Goal: Information Seeking & Learning: Learn about a topic

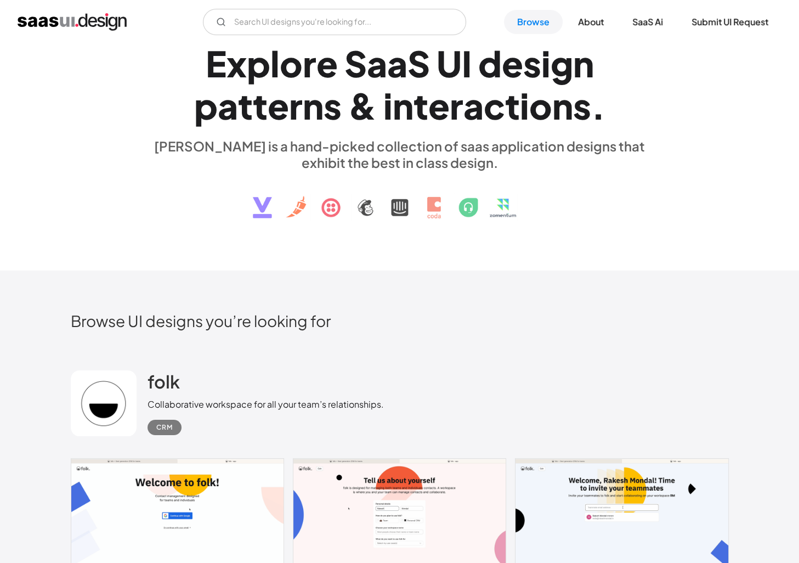
scroll to position [274, 0]
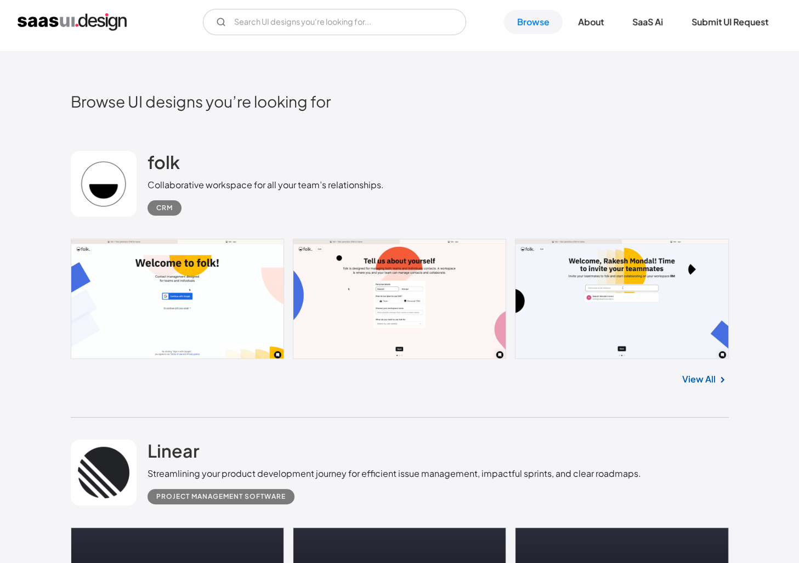
click at [488, 422] on div "Linear Streamlining your product development journey for efficient issue manage…" at bounding box center [400, 473] width 658 height 110
click at [202, 312] on link at bounding box center [400, 299] width 658 height 121
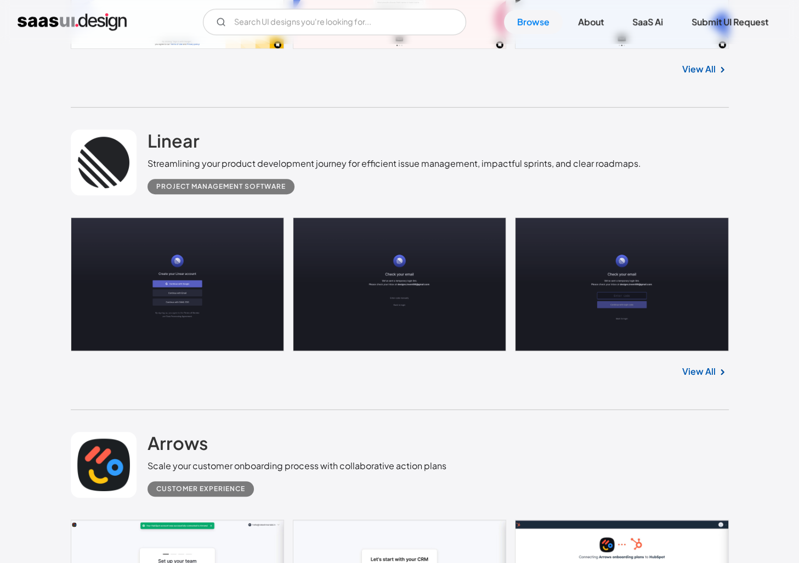
scroll to position [604, 0]
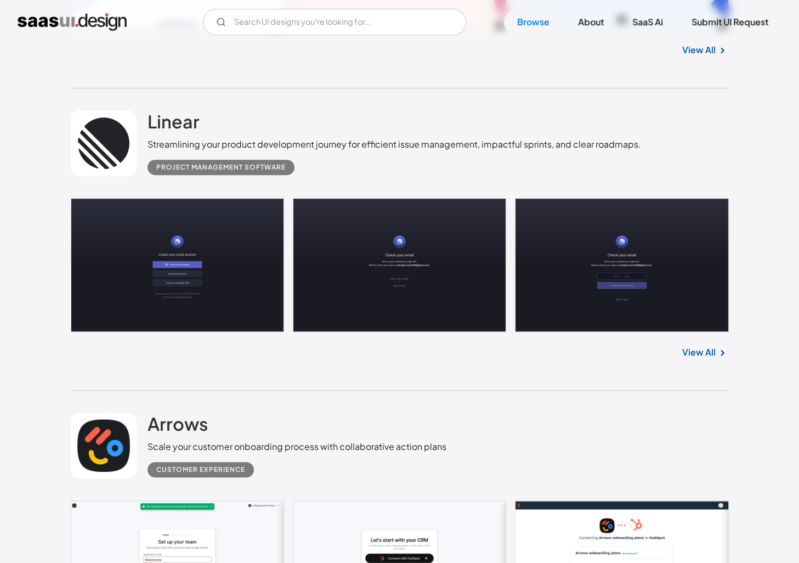
click at [207, 296] on link at bounding box center [400, 265] width 658 height 134
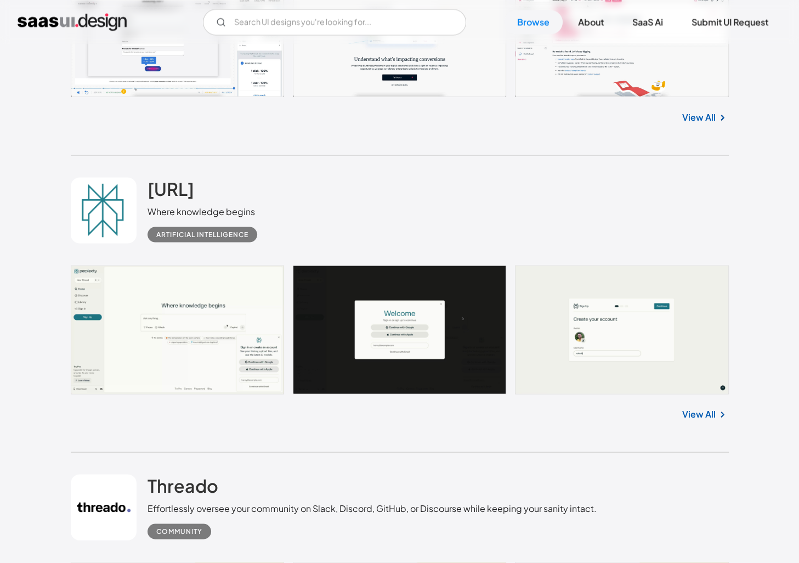
scroll to position [1975, 0]
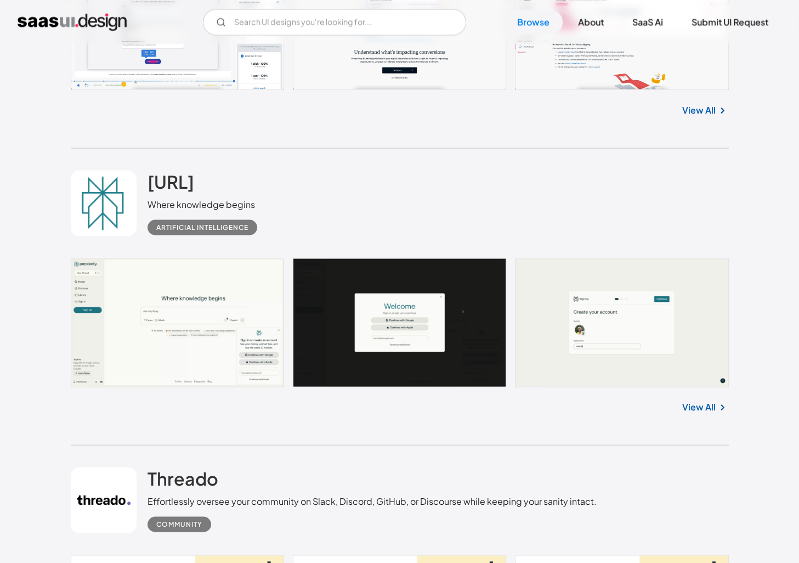
click at [336, 435] on div "[URL] Where knowledge begins Artificial Intelligence No items found. View All" at bounding box center [400, 296] width 658 height 297
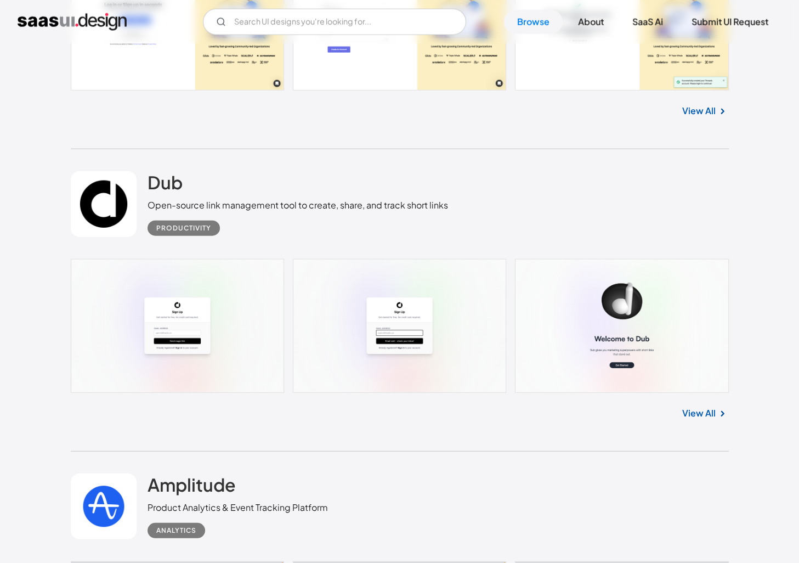
scroll to position [2743, 0]
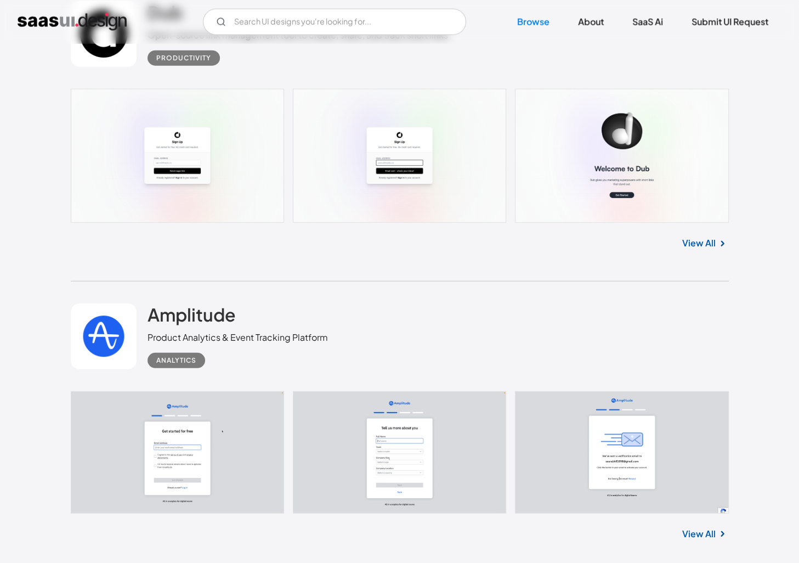
click at [488, 318] on div "Amplitude Product Analytics & Event Tracking Platform Analytics" at bounding box center [400, 336] width 658 height 110
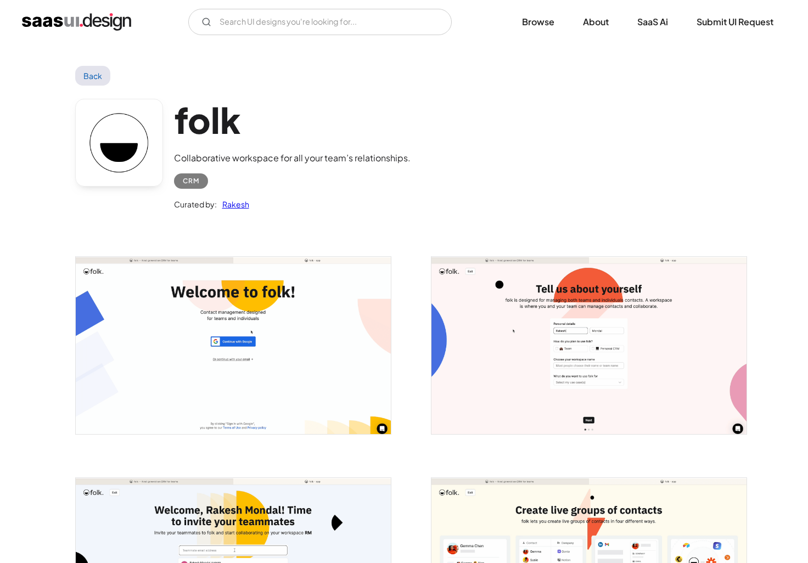
scroll to position [219, 0]
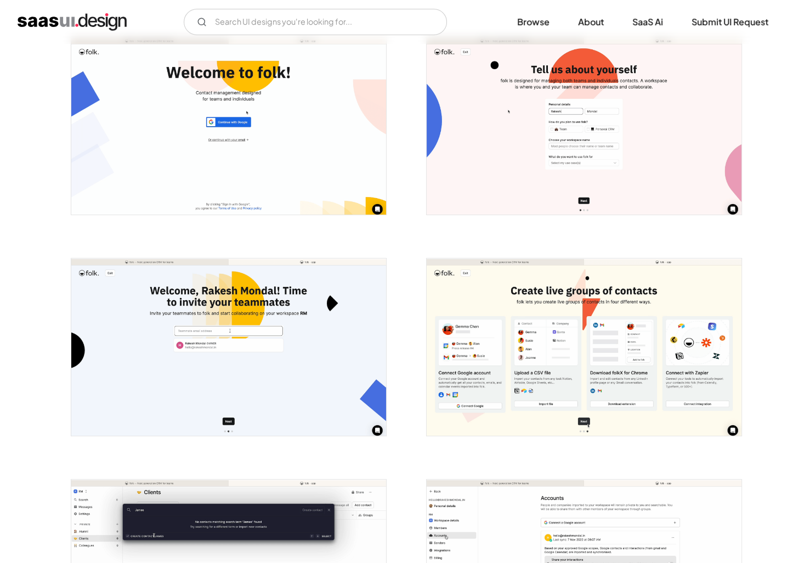
click at [301, 179] on img "open lightbox" at bounding box center [228, 125] width 315 height 177
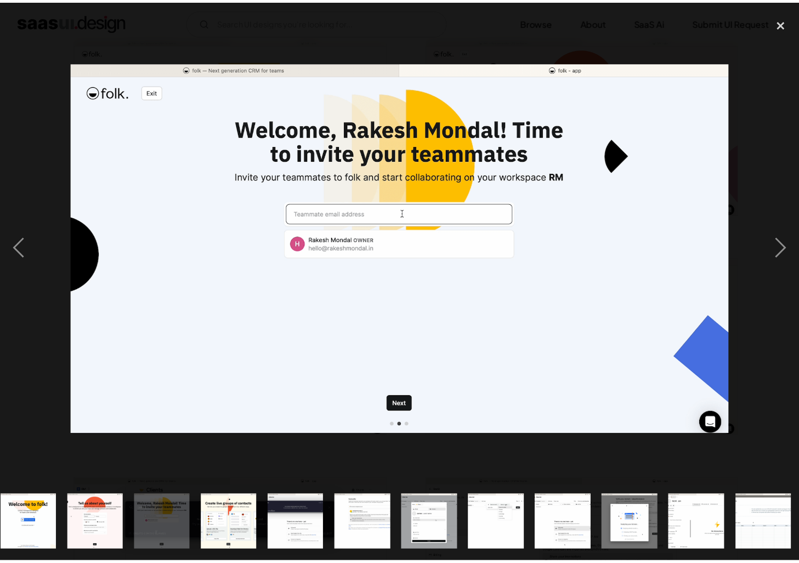
scroll to position [0, 0]
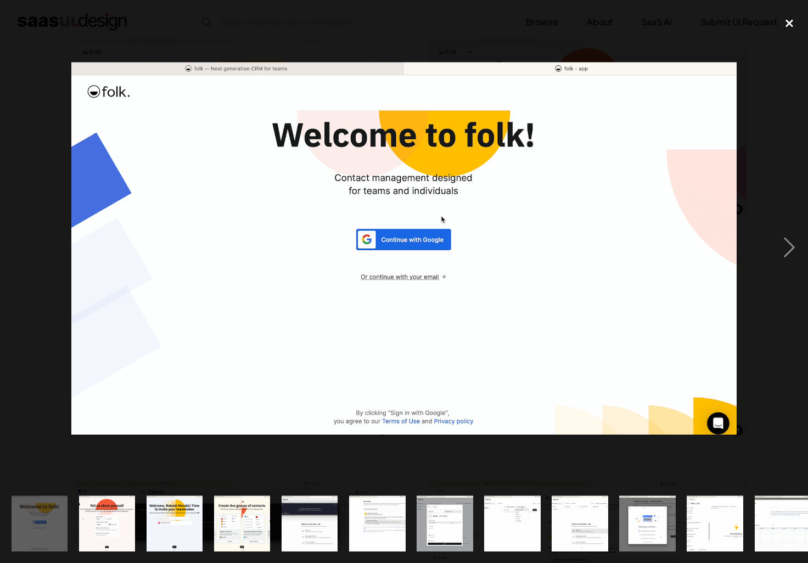
click at [788, 18] on div "close lightbox" at bounding box center [788, 24] width 37 height 24
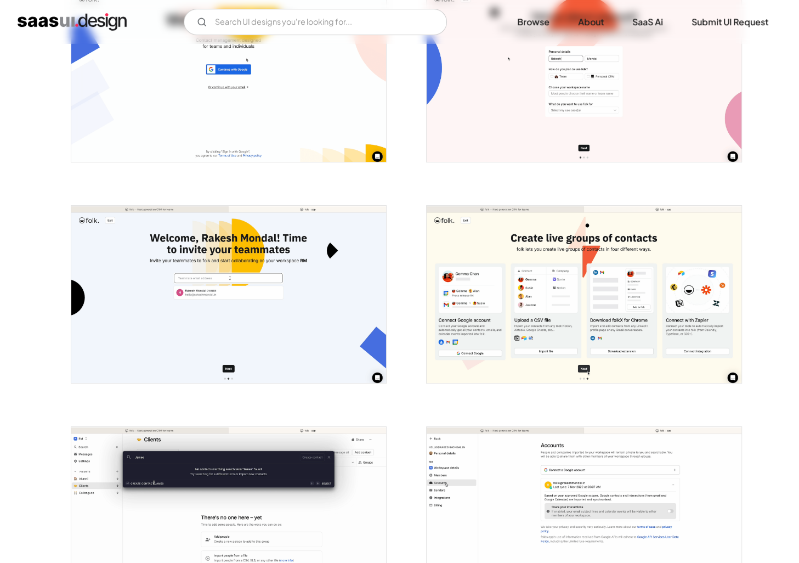
scroll to position [439, 0]
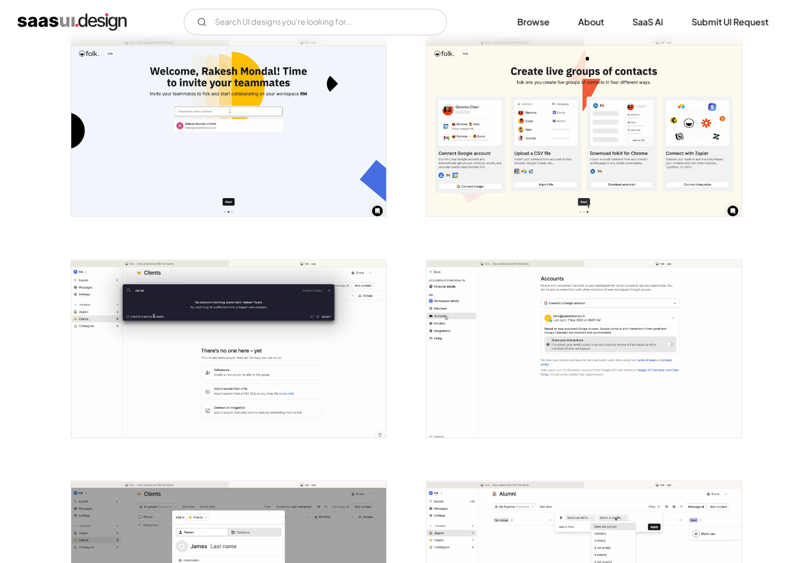
click at [416, 469] on div at bounding box center [577, 563] width 329 height 221
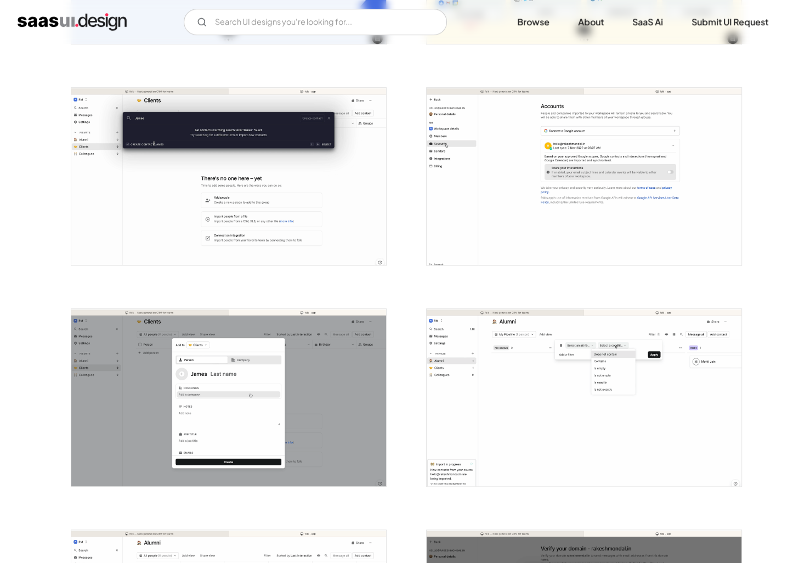
scroll to position [658, 0]
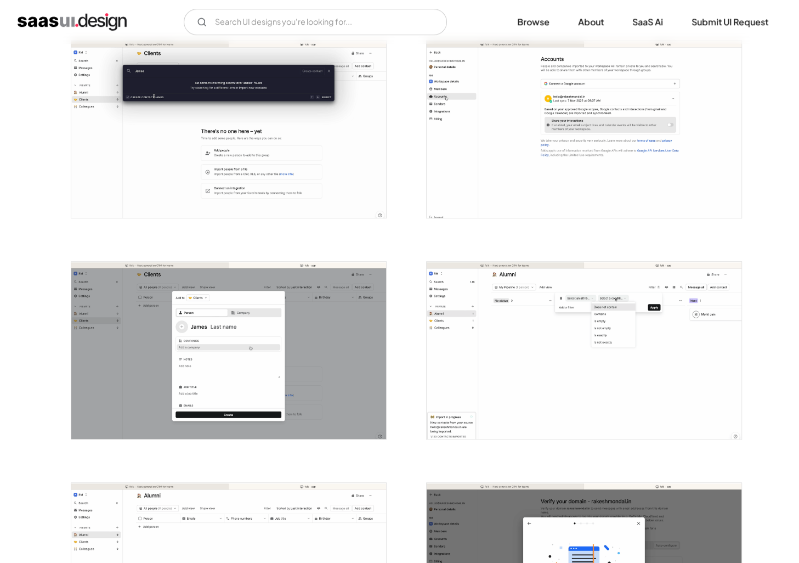
click at [408, 467] on div at bounding box center [400, 454] width 658 height 1768
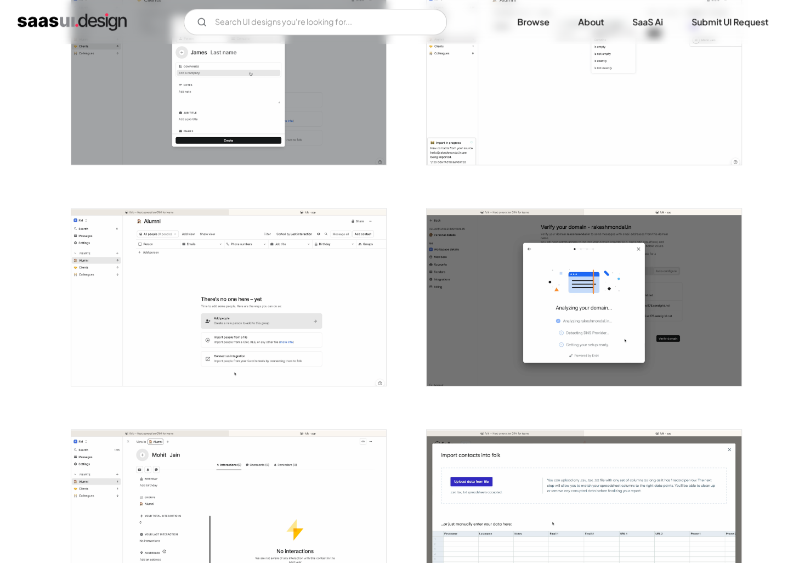
scroll to position [1207, 0]
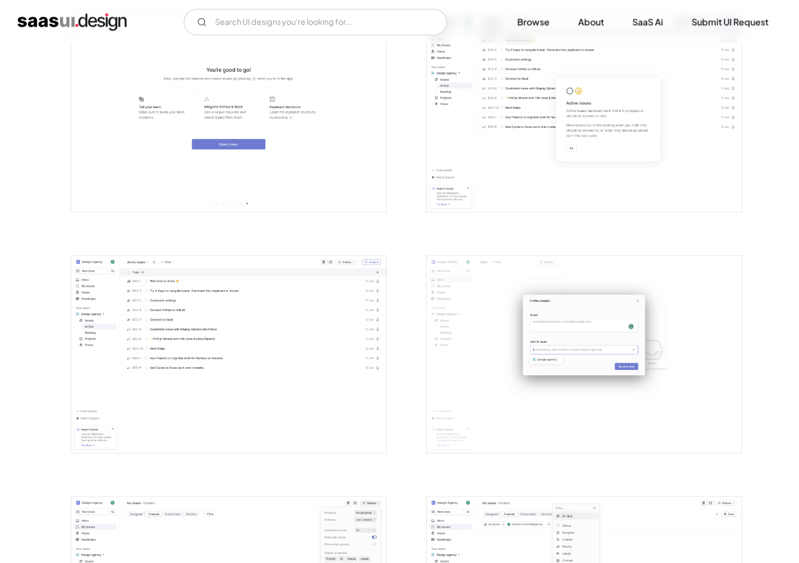
scroll to position [1207, 0]
click at [281, 296] on img "open lightbox" at bounding box center [228, 352] width 315 height 197
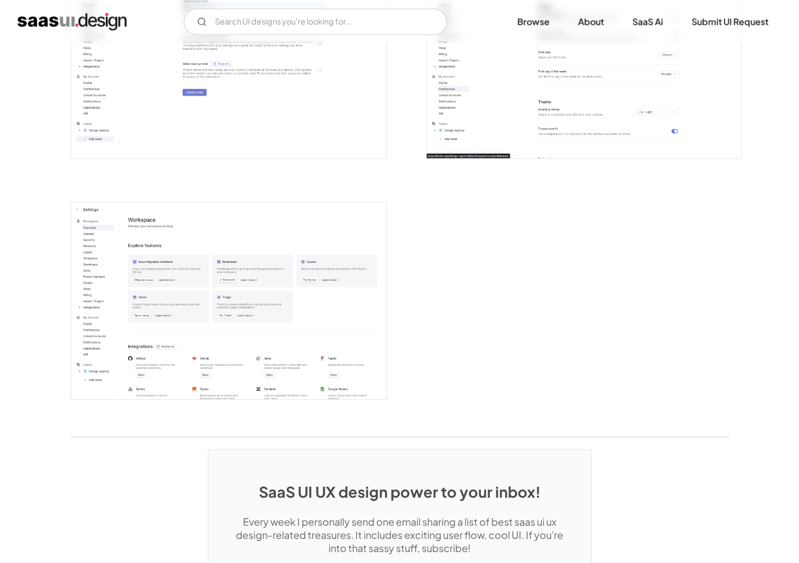
scroll to position [2908, 0]
